Goal: Task Accomplishment & Management: Complete application form

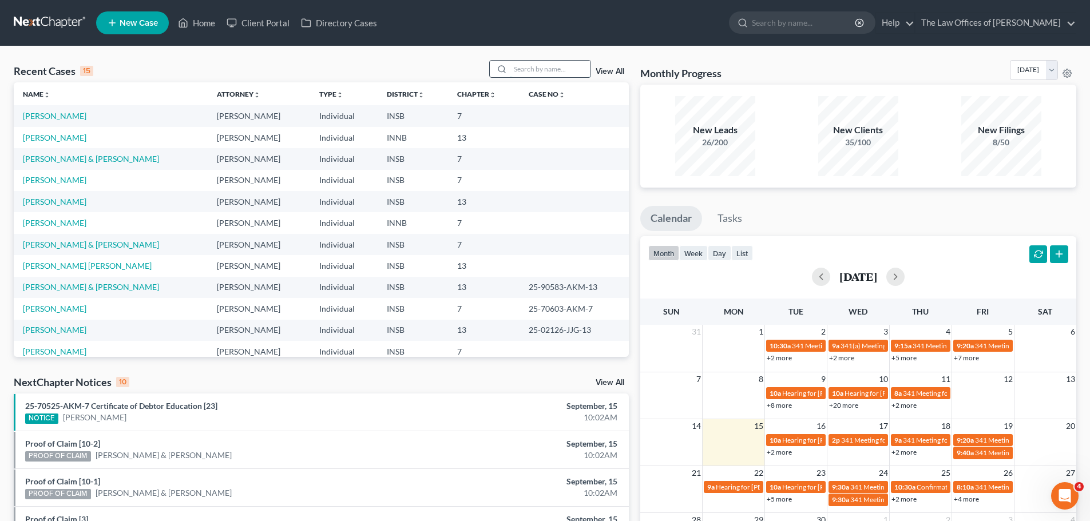
click at [550, 63] on input "search" at bounding box center [550, 69] width 80 height 17
type input "[PERSON_NAME]"
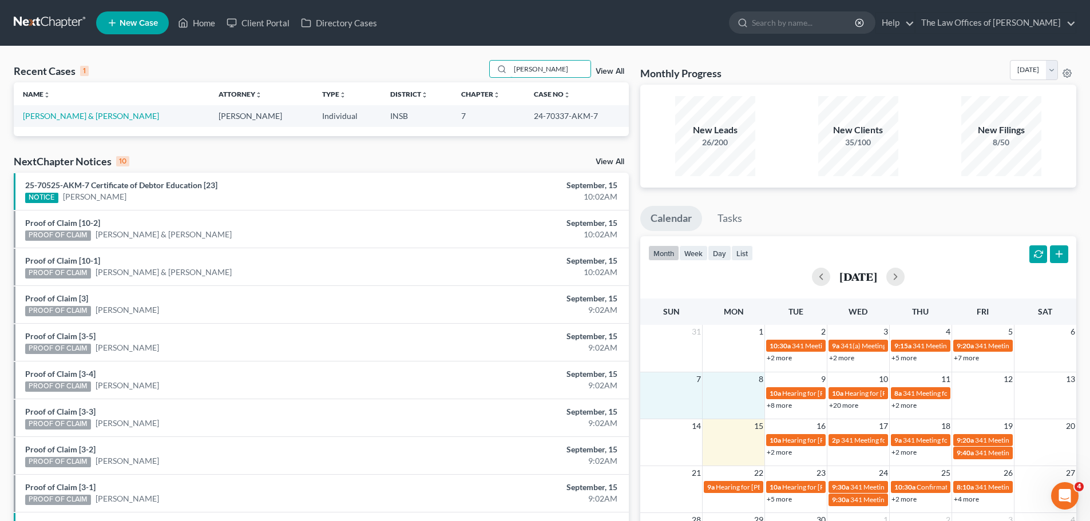
drag, startPoint x: 698, startPoint y: 392, endPoint x: 139, endPoint y: 522, distance: 573.9
click at [139, 521] on html "Home New Case Client Portal Directory Cases The Law Offices of Dax J. Miller [E…" at bounding box center [545, 330] width 1090 height 661
drag, startPoint x: 553, startPoint y: 69, endPoint x: 443, endPoint y: 68, distance: 109.8
click at [443, 68] on div "Recent Cases 1 [PERSON_NAME] View All" at bounding box center [321, 71] width 615 height 22
click at [192, 23] on link "Home" at bounding box center [196, 23] width 49 height 21
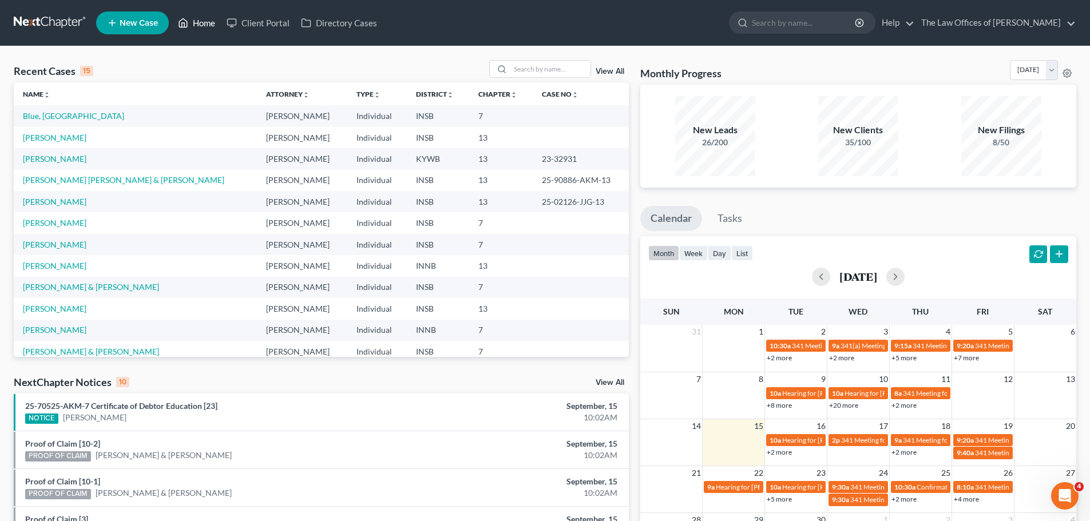
click at [204, 24] on link "Home" at bounding box center [196, 23] width 49 height 21
click at [121, 22] on span "New Case" at bounding box center [139, 23] width 38 height 9
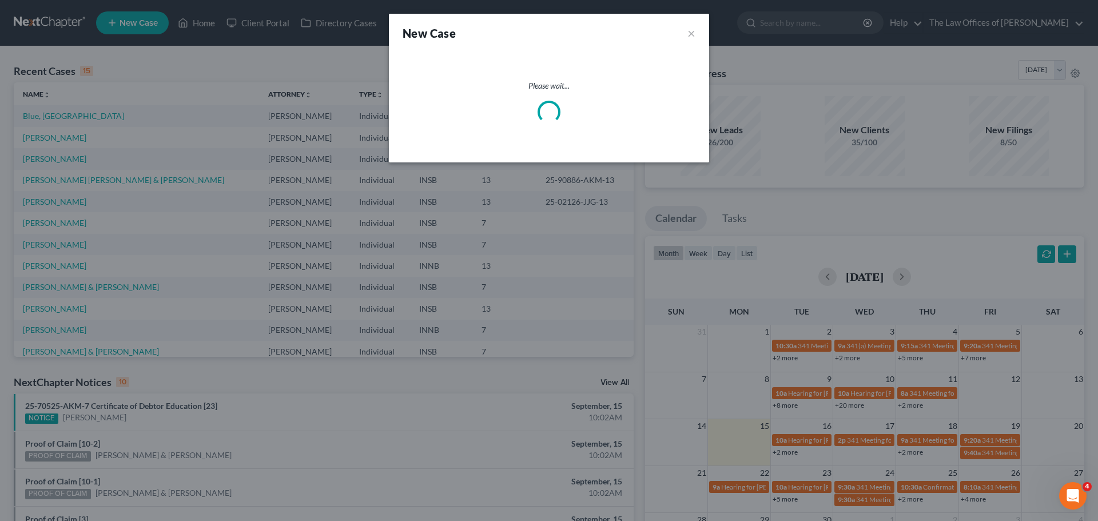
select select "28"
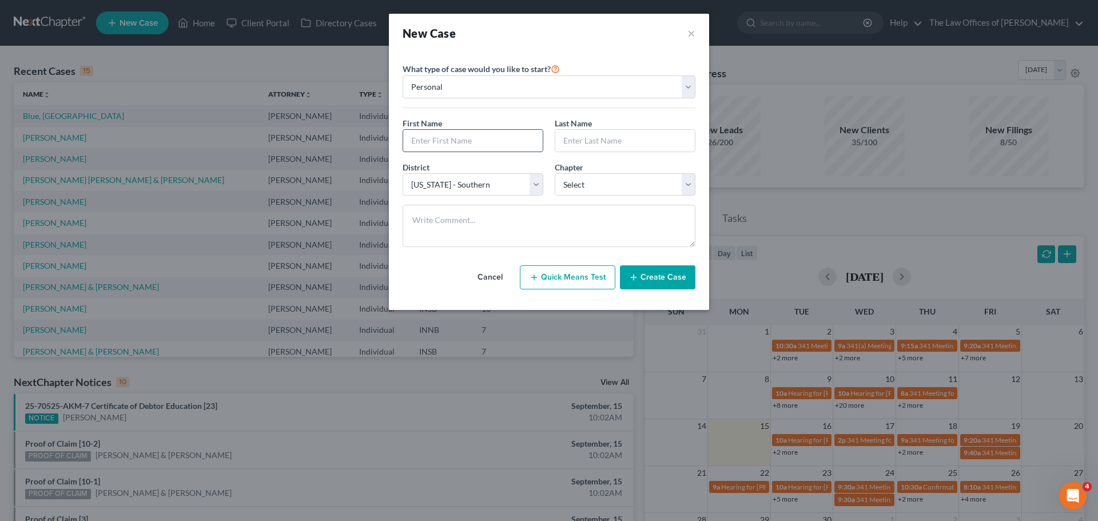
click at [506, 142] on input "text" at bounding box center [473, 141] width 140 height 22
type input "[PERSON_NAME]"
click at [531, 190] on select "Select [US_STATE] - [GEOGRAPHIC_DATA] [US_STATE] - [GEOGRAPHIC_DATA][US_STATE] …" at bounding box center [473, 184] width 141 height 23
select select "33"
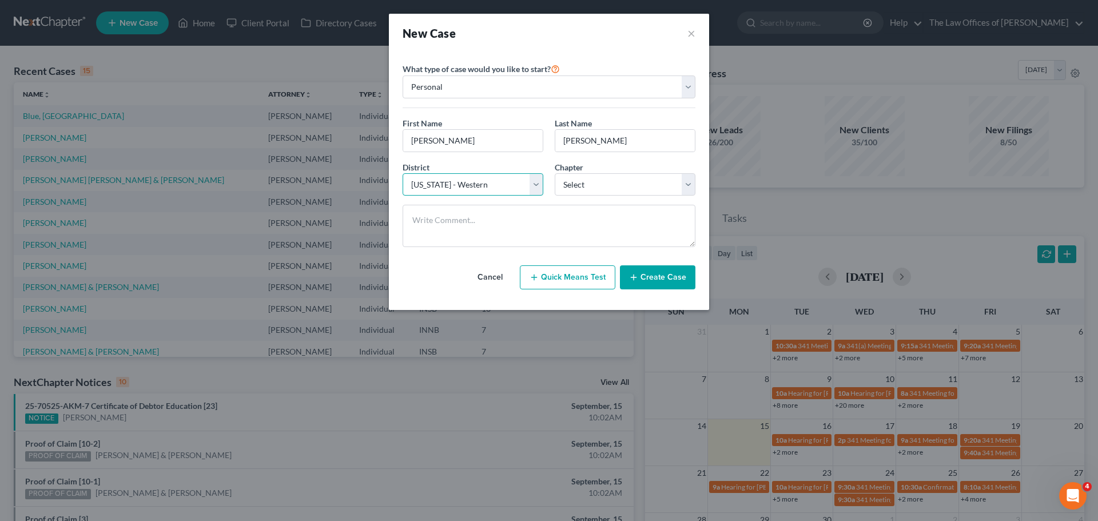
click at [403, 173] on select "Select [US_STATE] - [GEOGRAPHIC_DATA] [US_STATE] - [GEOGRAPHIC_DATA][US_STATE] …" at bounding box center [473, 184] width 141 height 23
click at [582, 189] on select "Select 7 11 12 13" at bounding box center [625, 184] width 141 height 23
select select "0"
click at [555, 173] on select "Select 7 11 12 13" at bounding box center [625, 184] width 141 height 23
click at [648, 281] on button "Create Case" at bounding box center [658, 277] width 76 height 24
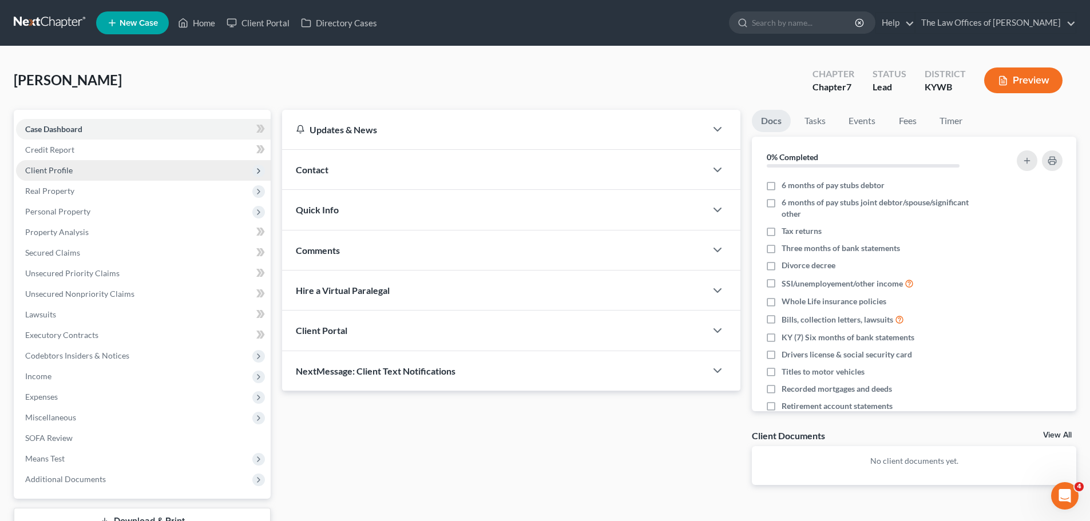
click at [183, 166] on span "Client Profile" at bounding box center [143, 170] width 255 height 21
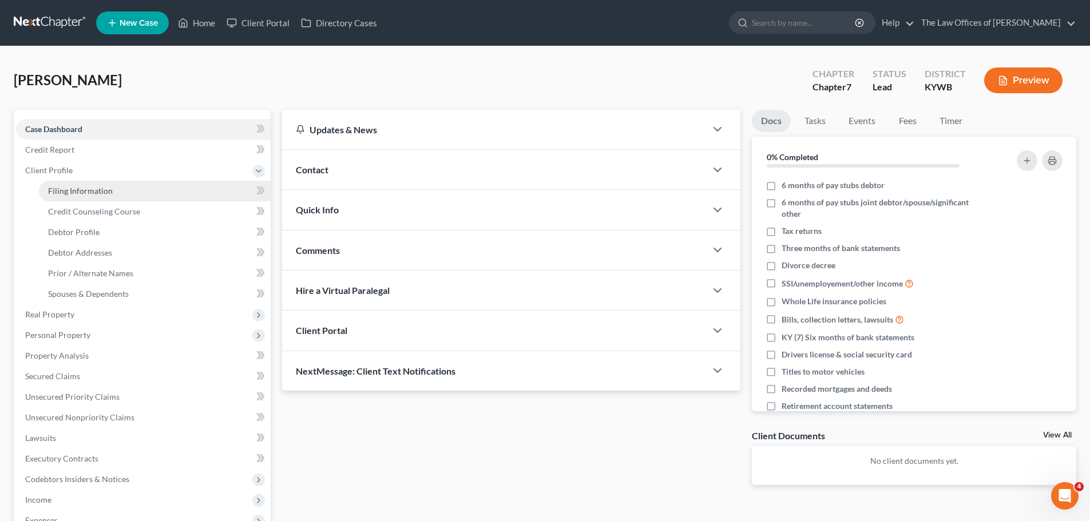
click at [181, 186] on link "Filing Information" at bounding box center [155, 191] width 232 height 21
select select "1"
select select "0"
select select "33"
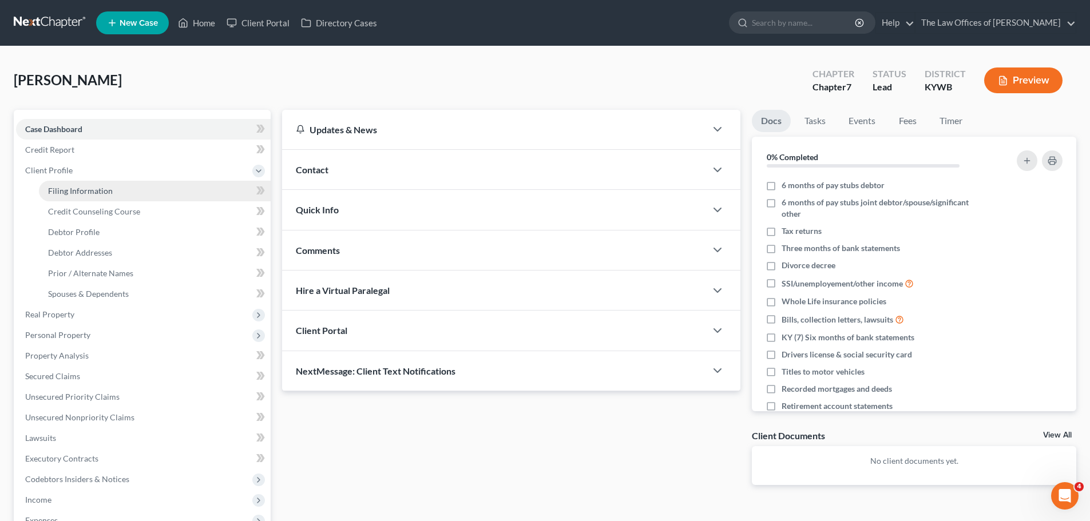
select select "18"
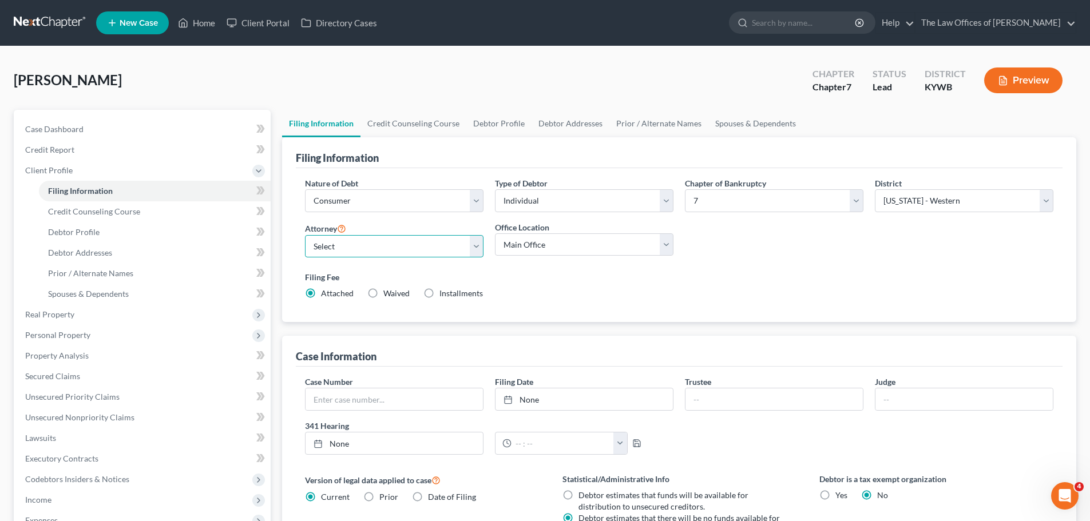
click at [390, 247] on select "Select [PERSON_NAME] - INSB [PERSON_NAME] - INSB [PERSON_NAME] [PERSON_NAME] - …" at bounding box center [394, 246] width 178 height 23
select select "5"
click at [305, 235] on select "Select [PERSON_NAME] - INSB [PERSON_NAME] - INSB [PERSON_NAME] [PERSON_NAME] - …" at bounding box center [394, 246] width 178 height 23
click at [166, 233] on link "Debtor Profile" at bounding box center [155, 232] width 232 height 21
select select "0"
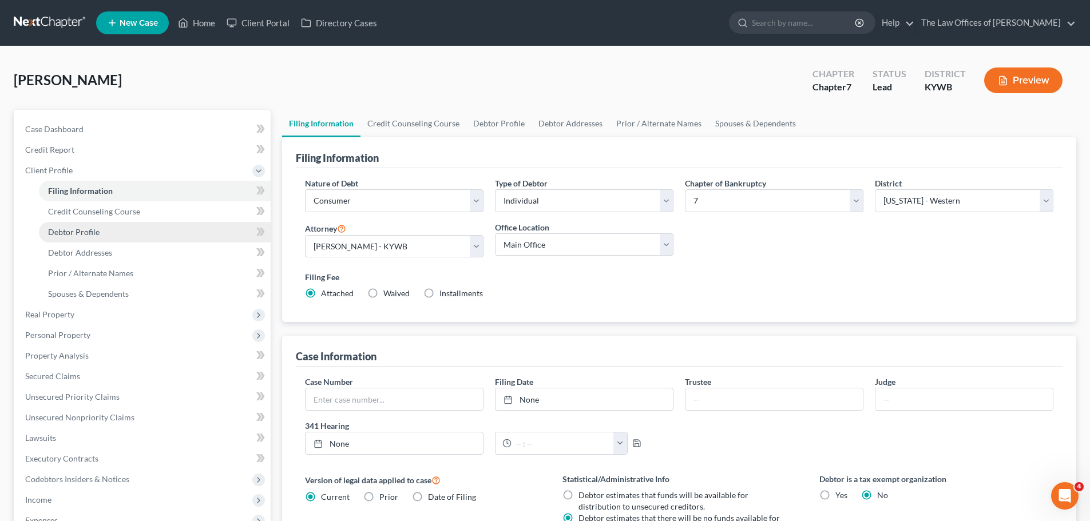
select select "0"
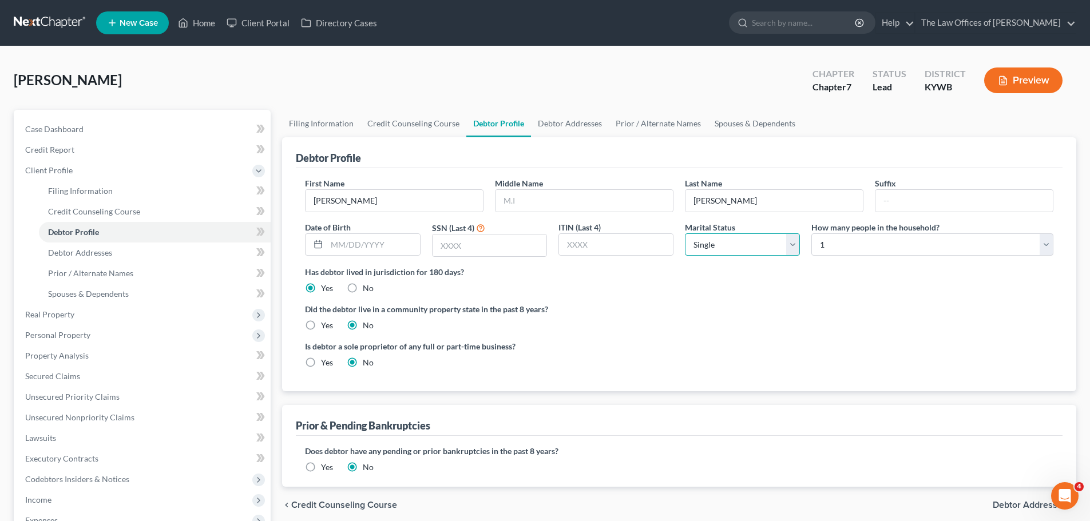
click at [789, 237] on select "Select Single Married Separated Divorced Widowed" at bounding box center [742, 244] width 115 height 23
select select "1"
click at [685, 233] on select "Select Single Married Separated Divorced Widowed" at bounding box center [742, 244] width 115 height 23
click at [830, 246] on select "Select 1 2 3 4 5 6 7 8 9 10 11 12 13 14 15 16 17 18 19 20" at bounding box center [932, 244] width 242 height 23
select select "1"
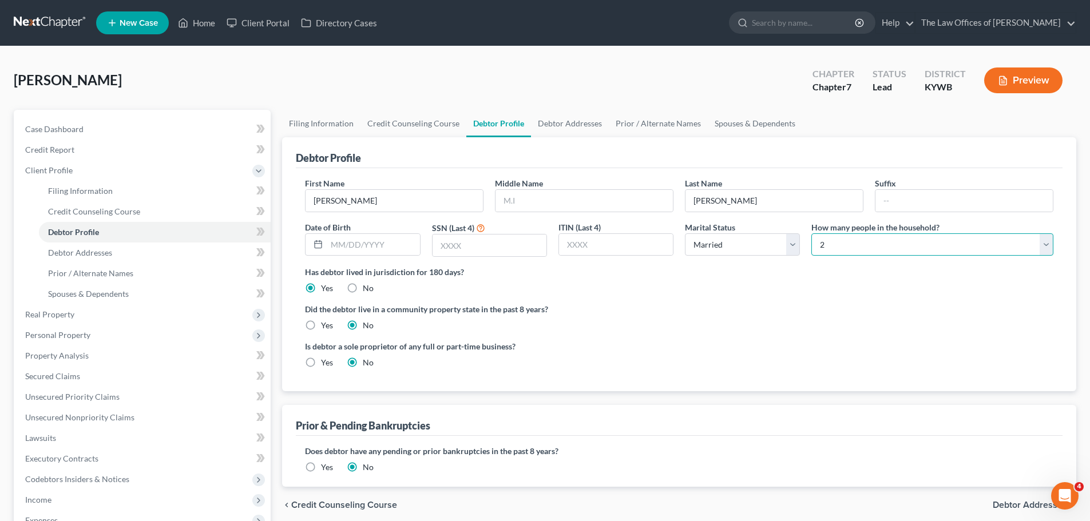
click at [811, 233] on select "Select 1 2 3 4 5 6 7 8 9 10 11 12 13 14 15 16 17 18 19 20" at bounding box center [932, 244] width 242 height 23
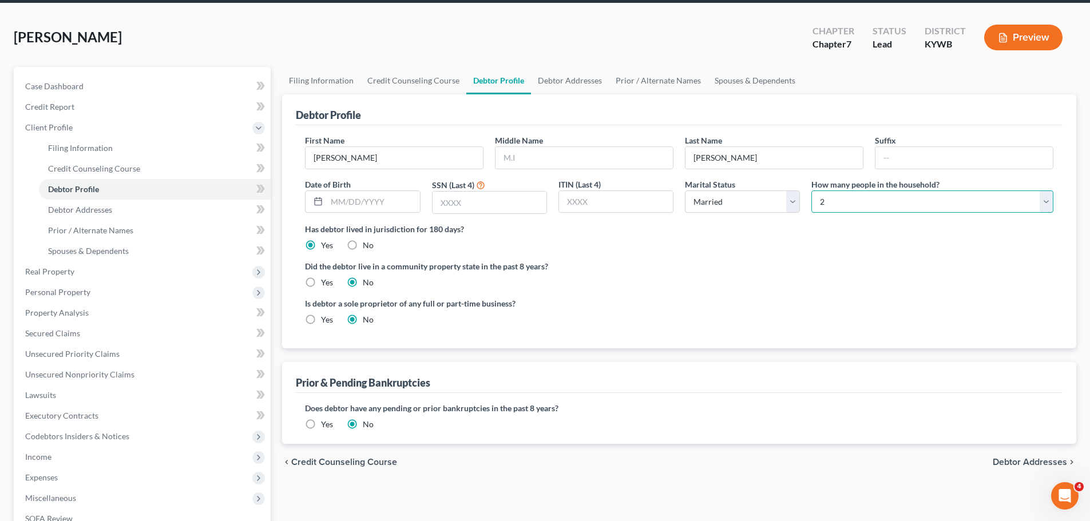
scroll to position [114, 0]
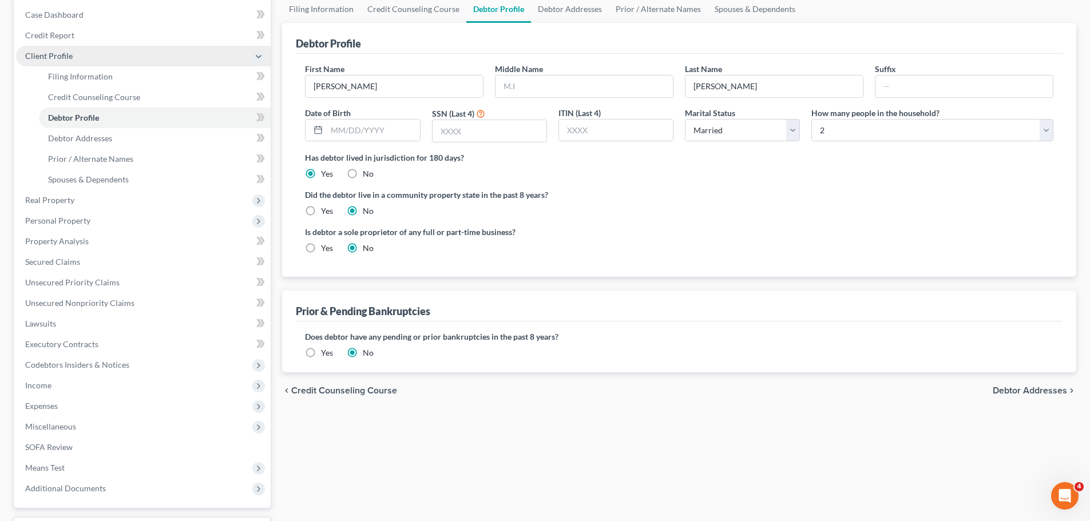
click at [260, 57] on polyline at bounding box center [258, 56] width 5 height 2
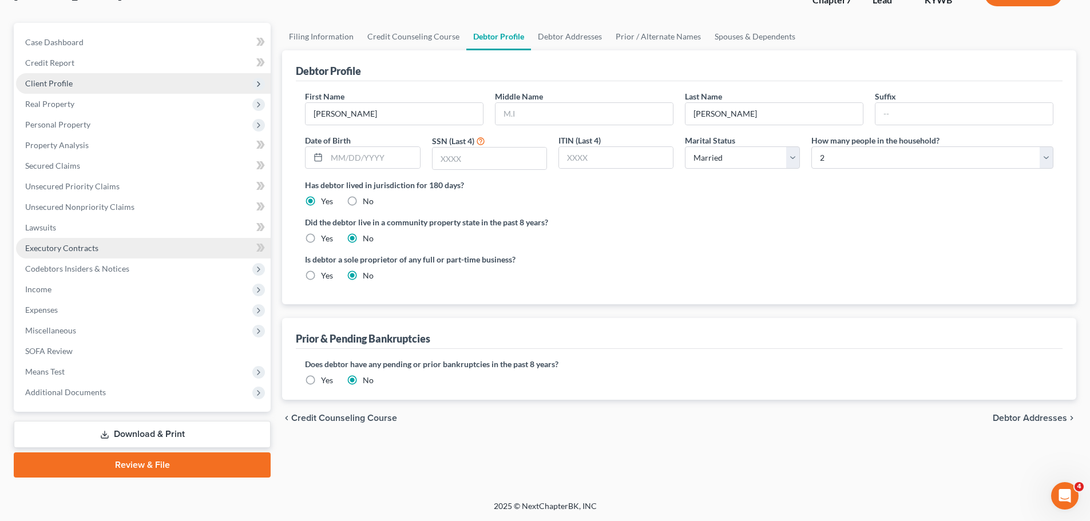
scroll to position [87, 0]
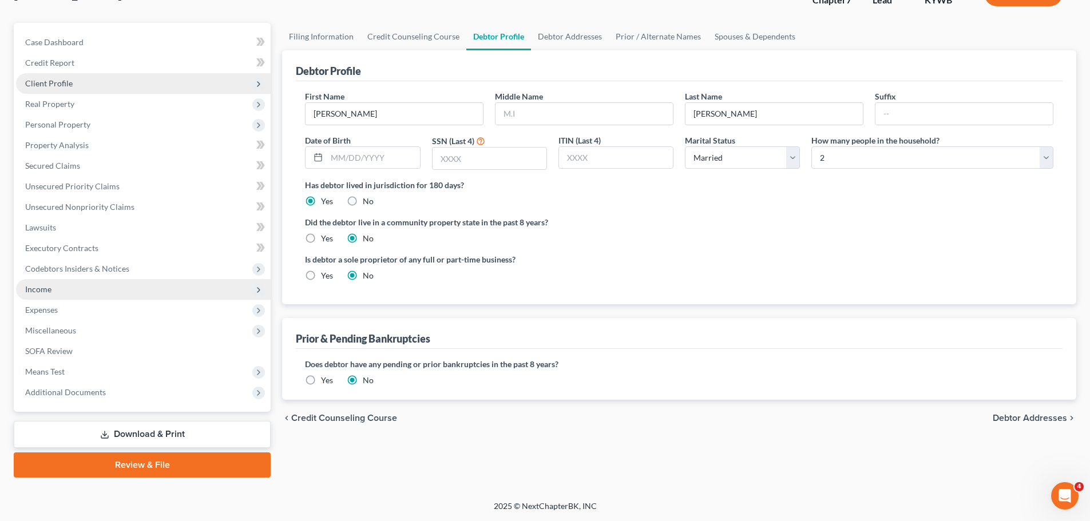
click at [76, 281] on span "Income" at bounding box center [143, 289] width 255 height 21
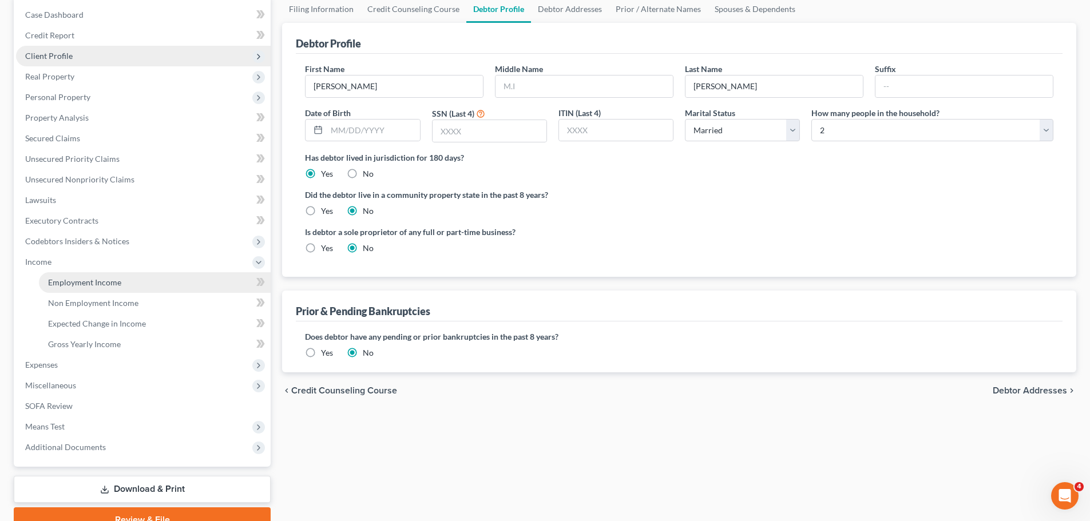
click at [98, 284] on span "Employment Income" at bounding box center [84, 282] width 73 height 10
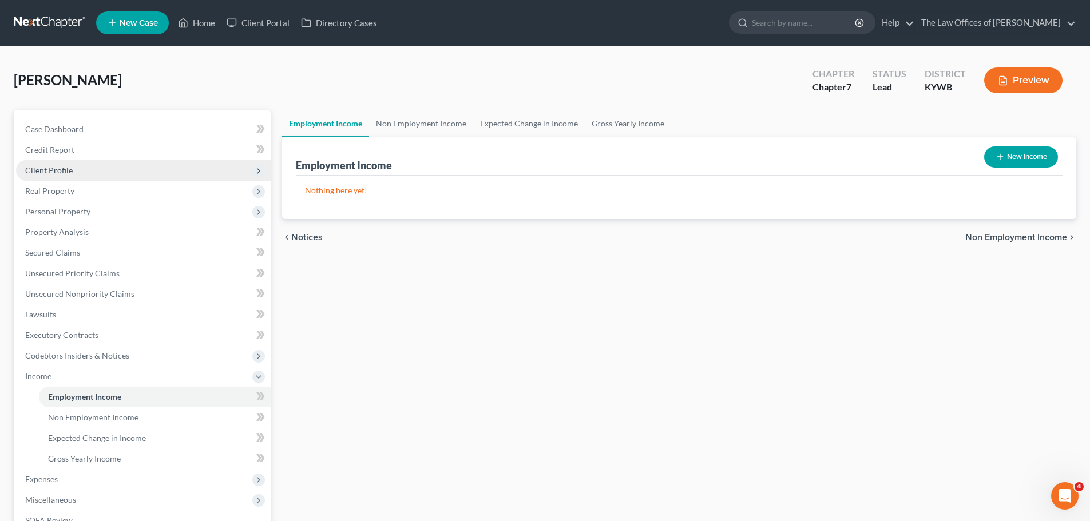
click at [1034, 160] on button "New Income" at bounding box center [1021, 156] width 74 height 21
select select "0"
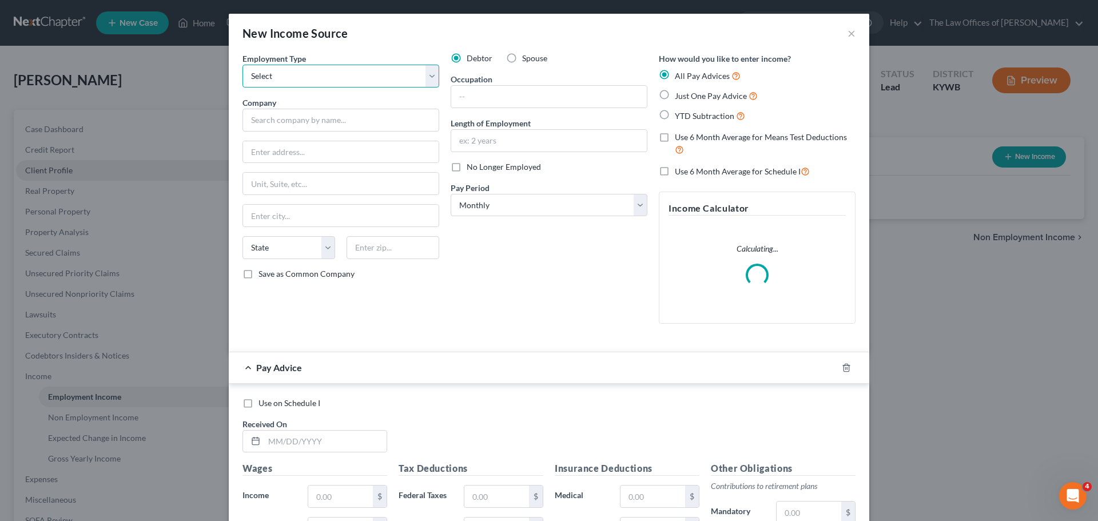
click at [293, 77] on select "Select Full or [DEMOGRAPHIC_DATA] Employment Self Employment" at bounding box center [341, 76] width 197 height 23
select select "0"
click at [243, 65] on select "Select Full or [DEMOGRAPHIC_DATA] Employment Self Employment" at bounding box center [341, 76] width 197 height 23
click at [309, 124] on input "text" at bounding box center [341, 120] width 197 height 23
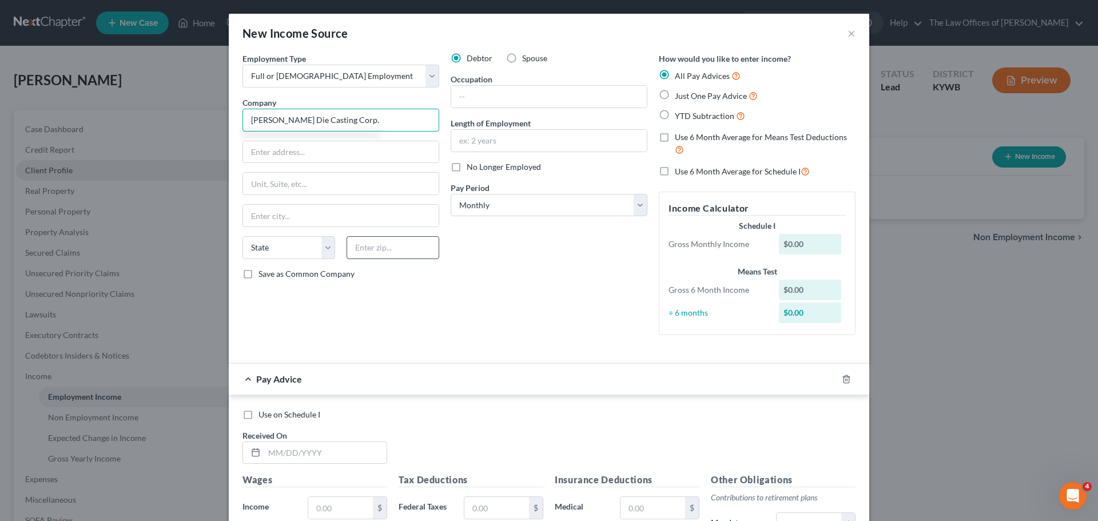
type input "[PERSON_NAME] Die Casting Corp."
click at [381, 250] on input "text" at bounding box center [393, 247] width 93 height 23
type input "42420"
click at [402, 152] on input "text" at bounding box center [341, 152] width 196 height 22
type input "[PERSON_NAME]"
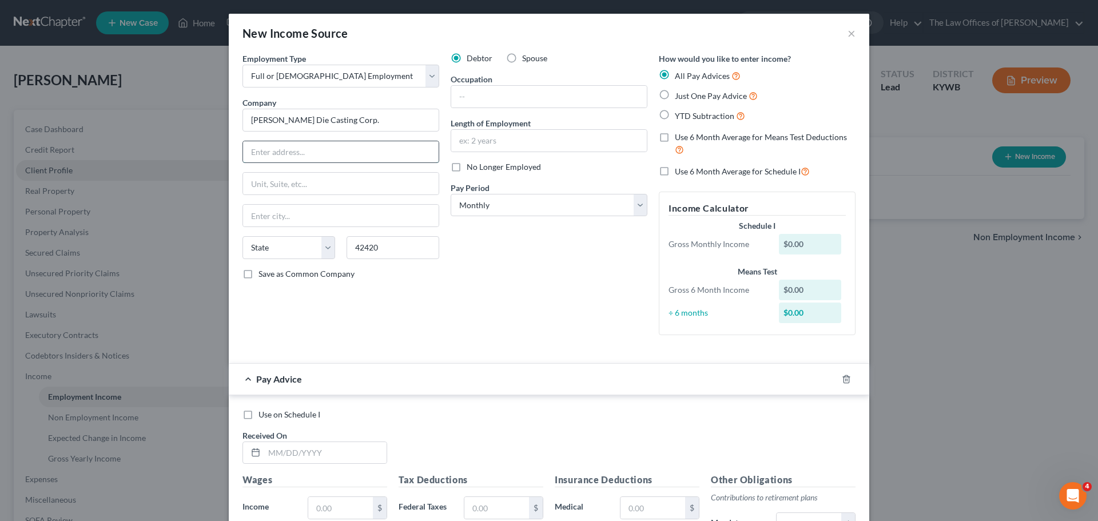
select select "18"
click at [291, 154] on input "369 Comminity Dr" at bounding box center [341, 152] width 196 height 22
type input "369 Community Dr"
click at [527, 204] on select "Select Monthly Twice Monthly Every Other Week Weekly" at bounding box center [549, 205] width 197 height 23
select select "3"
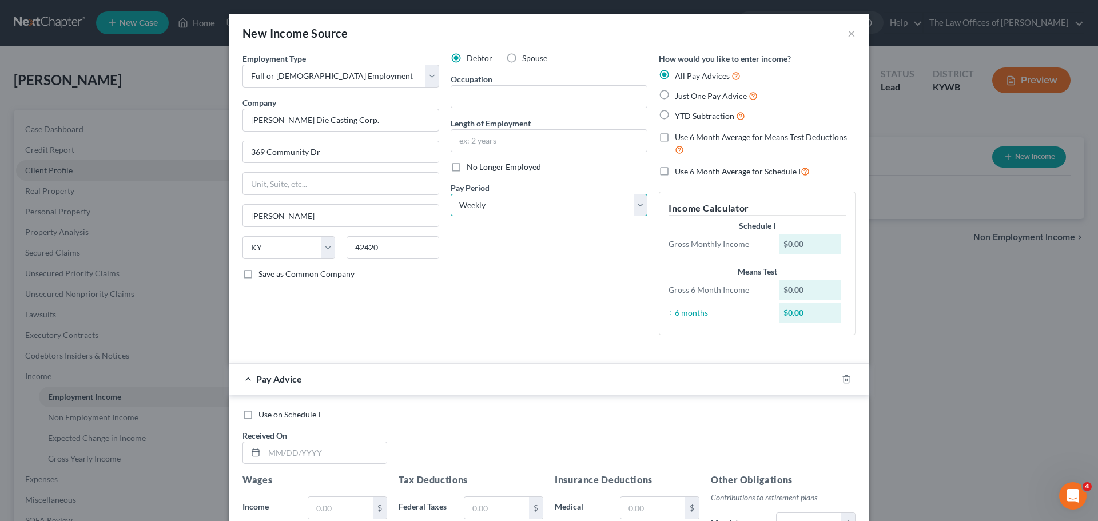
click at [451, 194] on select "Select Monthly Twice Monthly Every Other Week Weekly" at bounding box center [549, 205] width 197 height 23
click at [675, 138] on label "Use 6 Month Average for Means Test Deductions" at bounding box center [765, 144] width 181 height 25
click at [680, 138] on input "Use 6 Month Average for Means Test Deductions" at bounding box center [683, 135] width 7 height 7
checkbox input "true"
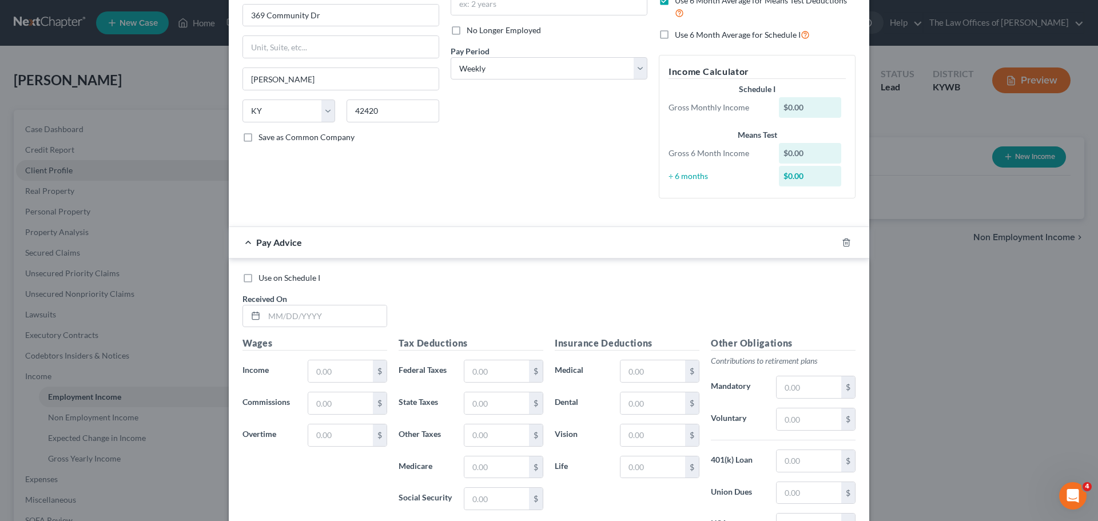
scroll to position [281, 0]
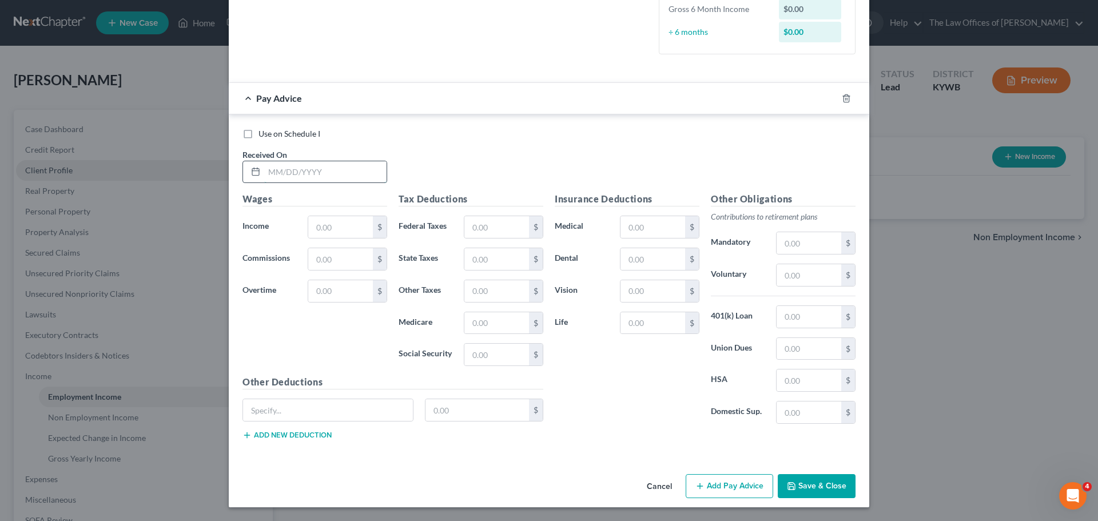
click at [277, 169] on input "text" at bounding box center [325, 172] width 122 height 22
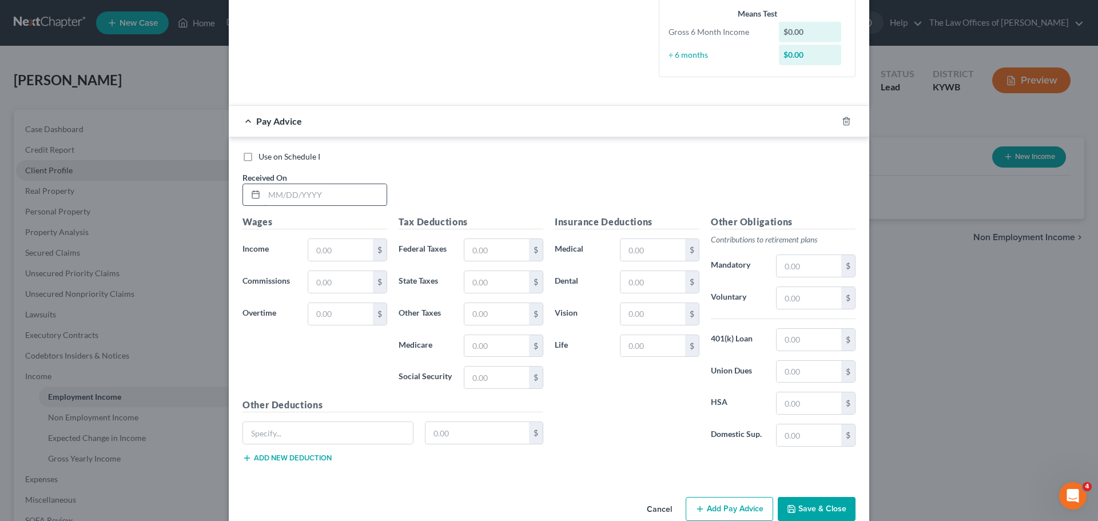
click at [271, 194] on input "text" at bounding box center [325, 195] width 122 height 22
type input "[DATE]"
type input "1,356.27"
type input "137.54"
type input "45.20"
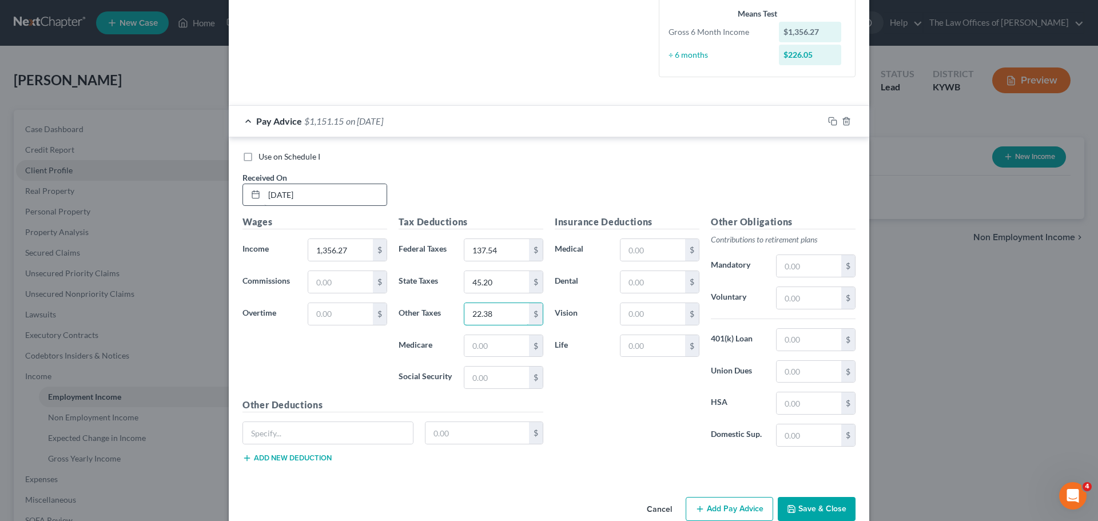
type input "22.38"
type input "17.29"
type input "1"
type input "73.95"
click at [680, 263] on div "Insurance Deductions Medical $ Dental $ Vision $ Life $" at bounding box center [627, 335] width 156 height 241
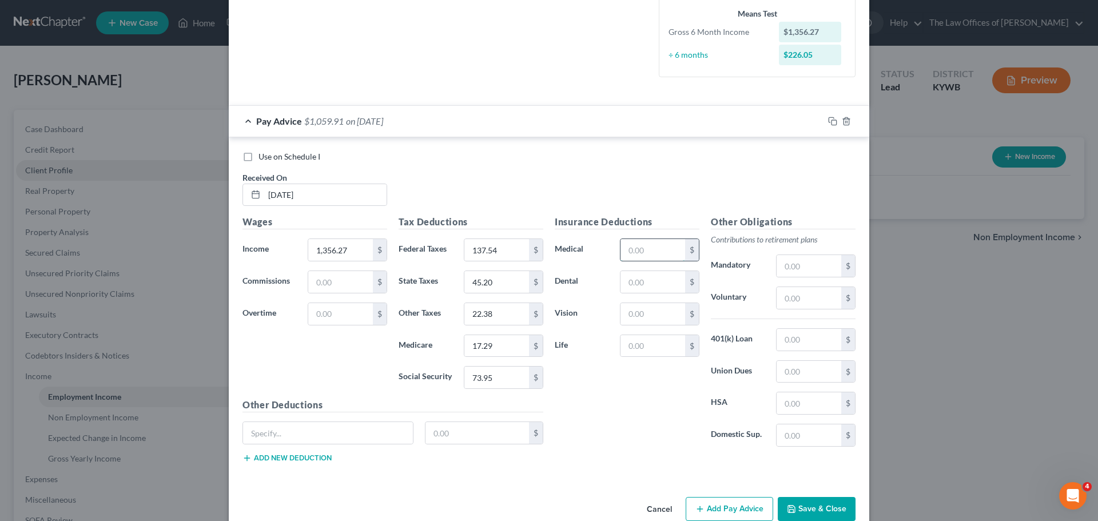
click at [672, 254] on input "text" at bounding box center [653, 250] width 65 height 22
type input "151.02"
type input "7.47"
type input "4.94"
click at [648, 351] on input "text" at bounding box center [653, 346] width 65 height 22
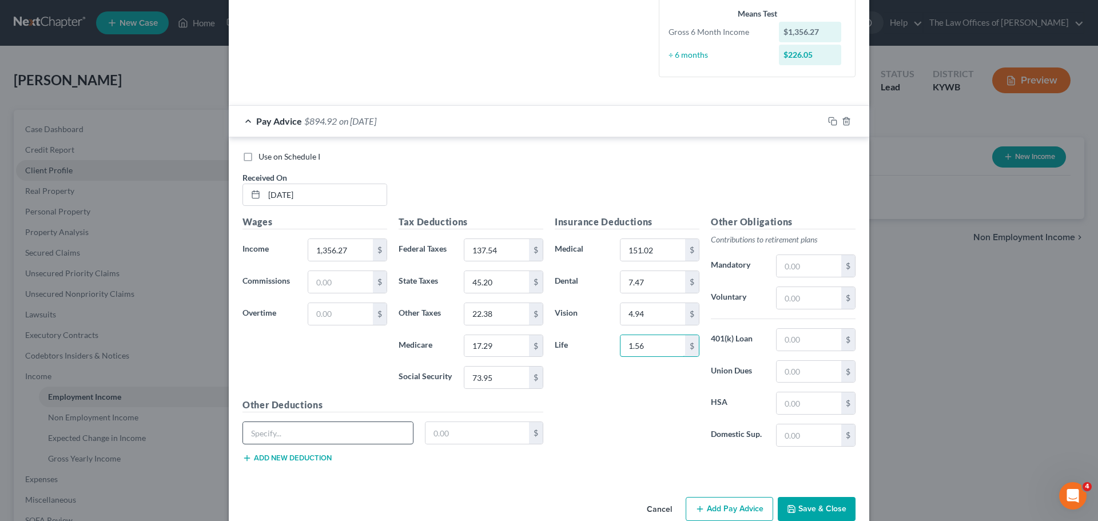
type input "1.56"
click at [309, 434] on input "text" at bounding box center [328, 433] width 170 height 22
type input "Accident"
type input "5.00"
click at [320, 459] on button "Add new deduction" at bounding box center [287, 458] width 89 height 9
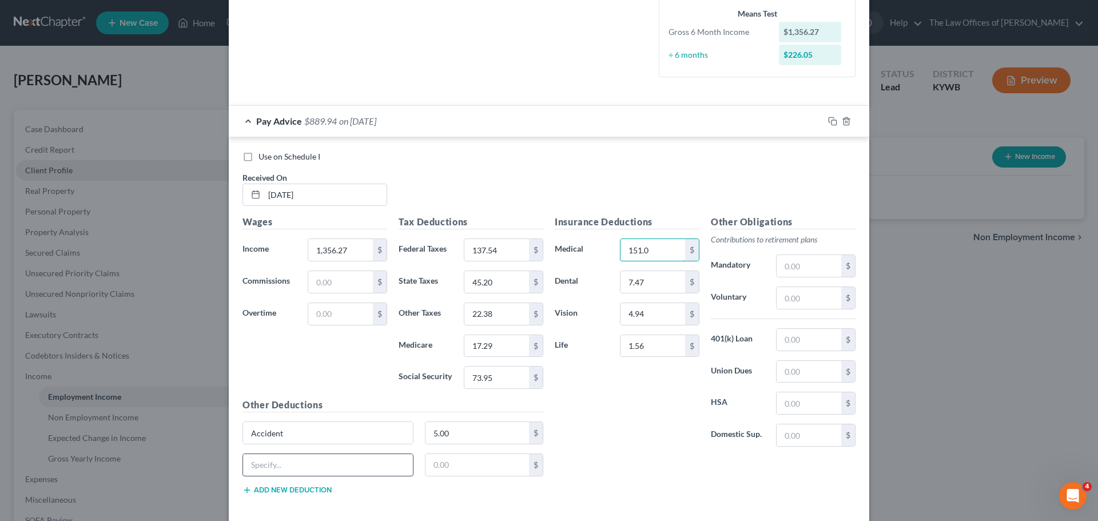
type input "151.02"
click at [295, 469] on input "text" at bounding box center [328, 465] width 170 height 22
type input "Critical Illness"
click at [451, 451] on div "Accident 5.00 $" at bounding box center [393, 438] width 312 height 32
click at [455, 456] on input "text" at bounding box center [478, 465] width 104 height 22
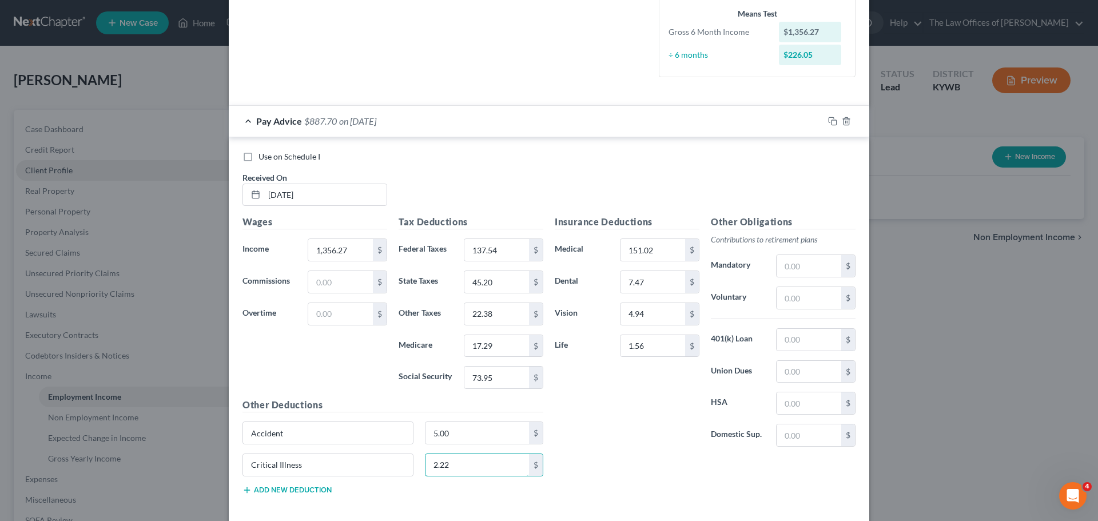
type input "2.22"
click at [283, 491] on button "Add new deduction" at bounding box center [287, 490] width 89 height 9
click at [280, 494] on input "text" at bounding box center [328, 497] width 170 height 22
type input "Hospital"
type input "8.20"
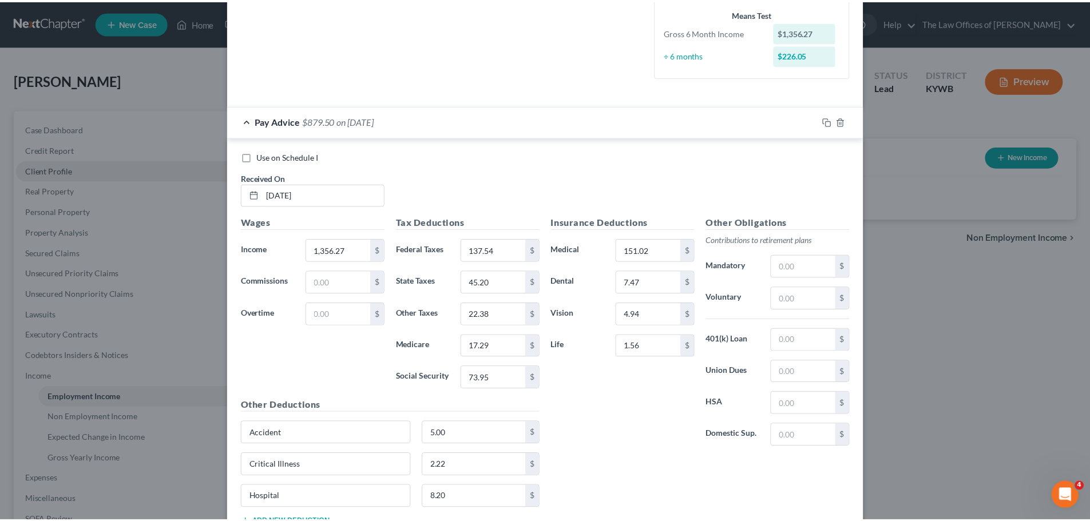
scroll to position [367, 0]
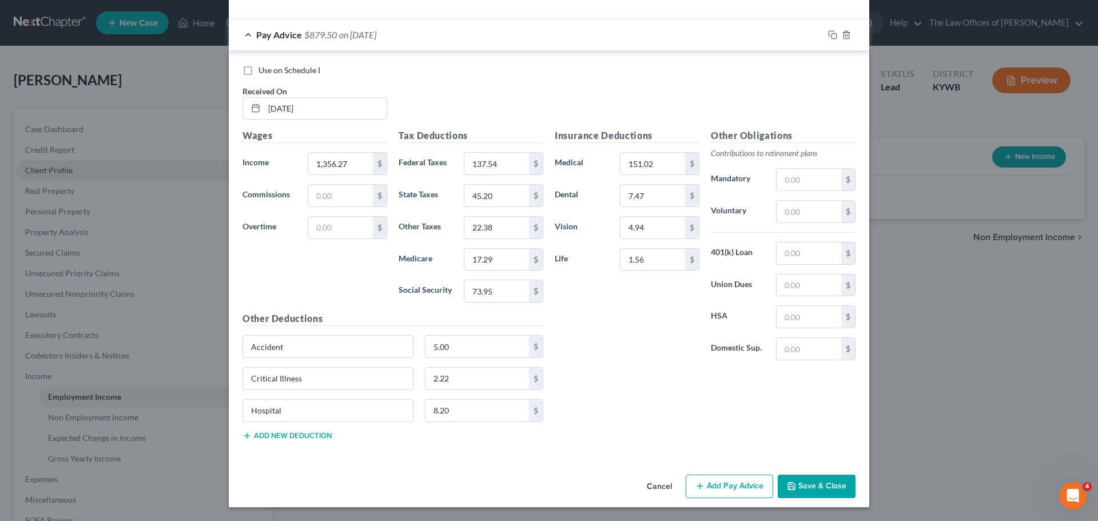
click at [374, 443] on div "Other Deductions Accident 5.00 $ Critical Illness 2.22 $ Hospital 8.20 $ Add ne…" at bounding box center [393, 380] width 312 height 137
click at [303, 435] on button "Add new deduction" at bounding box center [287, 435] width 89 height 9
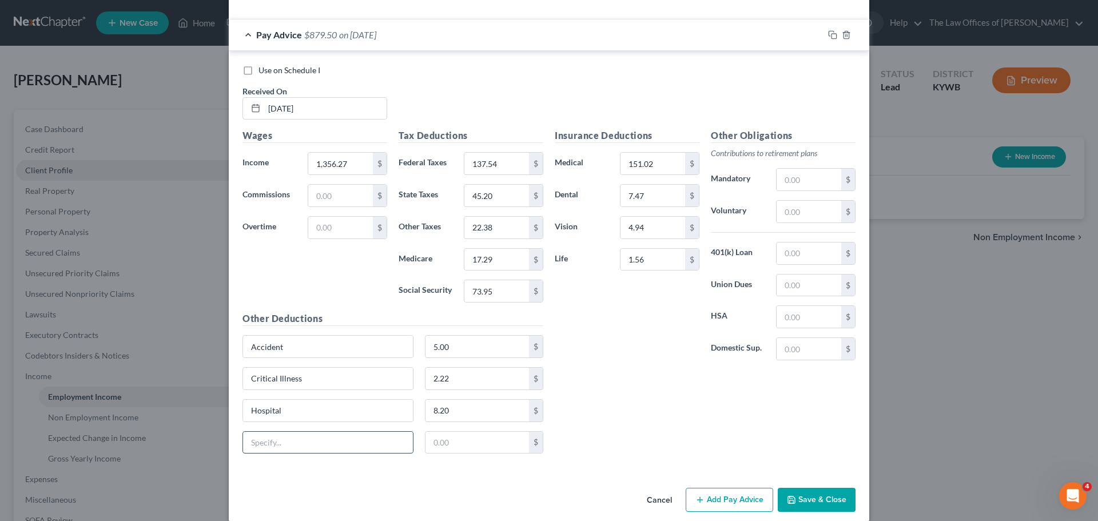
click at [303, 436] on input "text" at bounding box center [328, 443] width 170 height 22
type input "Uniform"
type input "2.95"
drag, startPoint x: 826, startPoint y: 500, endPoint x: 1015, endPoint y: 492, distance: 188.9
click at [826, 499] on button "Save & Close" at bounding box center [817, 500] width 78 height 24
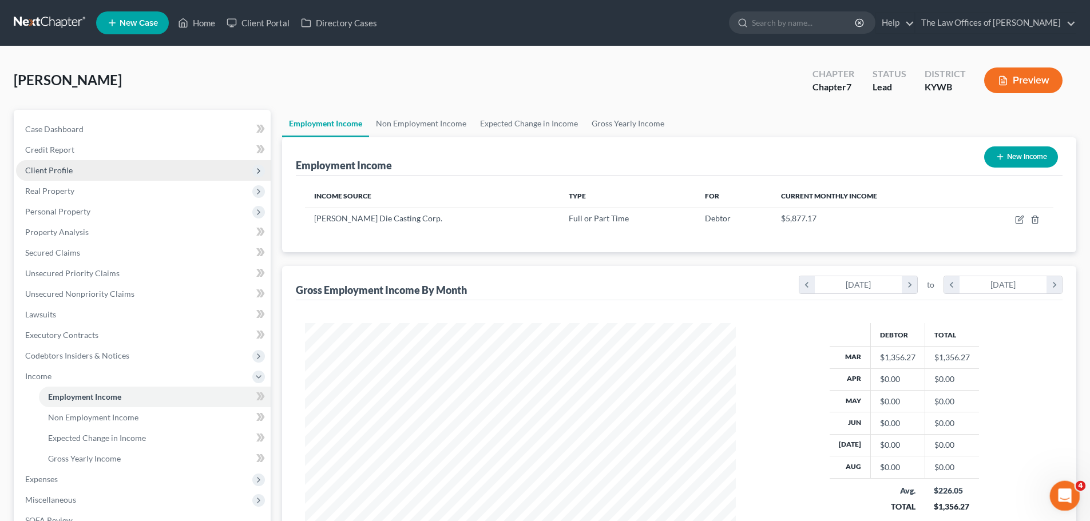
scroll to position [571823, 571587]
